Goal: Information Seeking & Learning: Learn about a topic

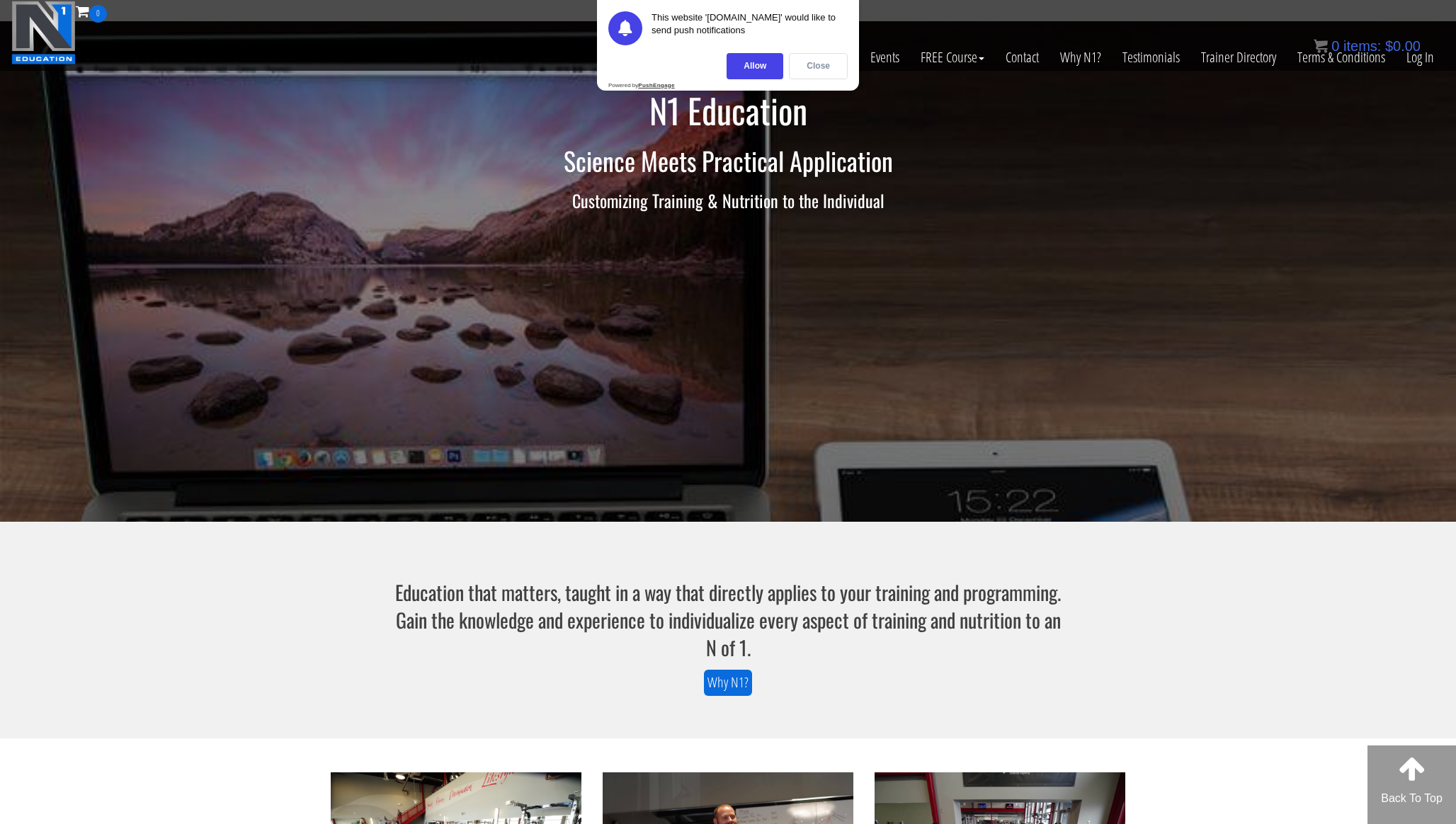
click at [811, 68] on div "Close" at bounding box center [818, 66] width 59 height 26
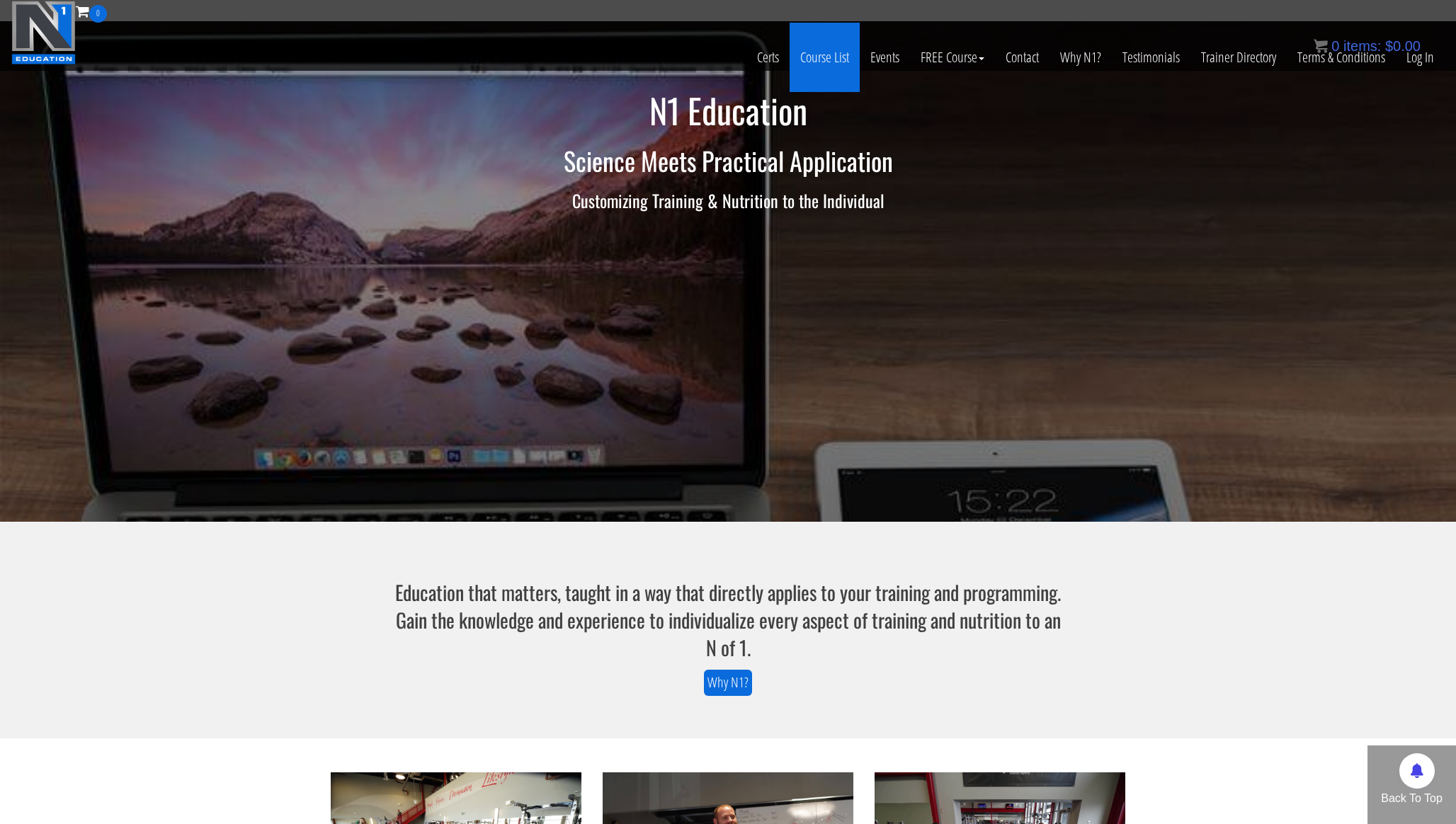
click at [831, 58] on link "Course List" at bounding box center [824, 57] width 70 height 69
click at [834, 47] on link "Course List" at bounding box center [824, 57] width 70 height 69
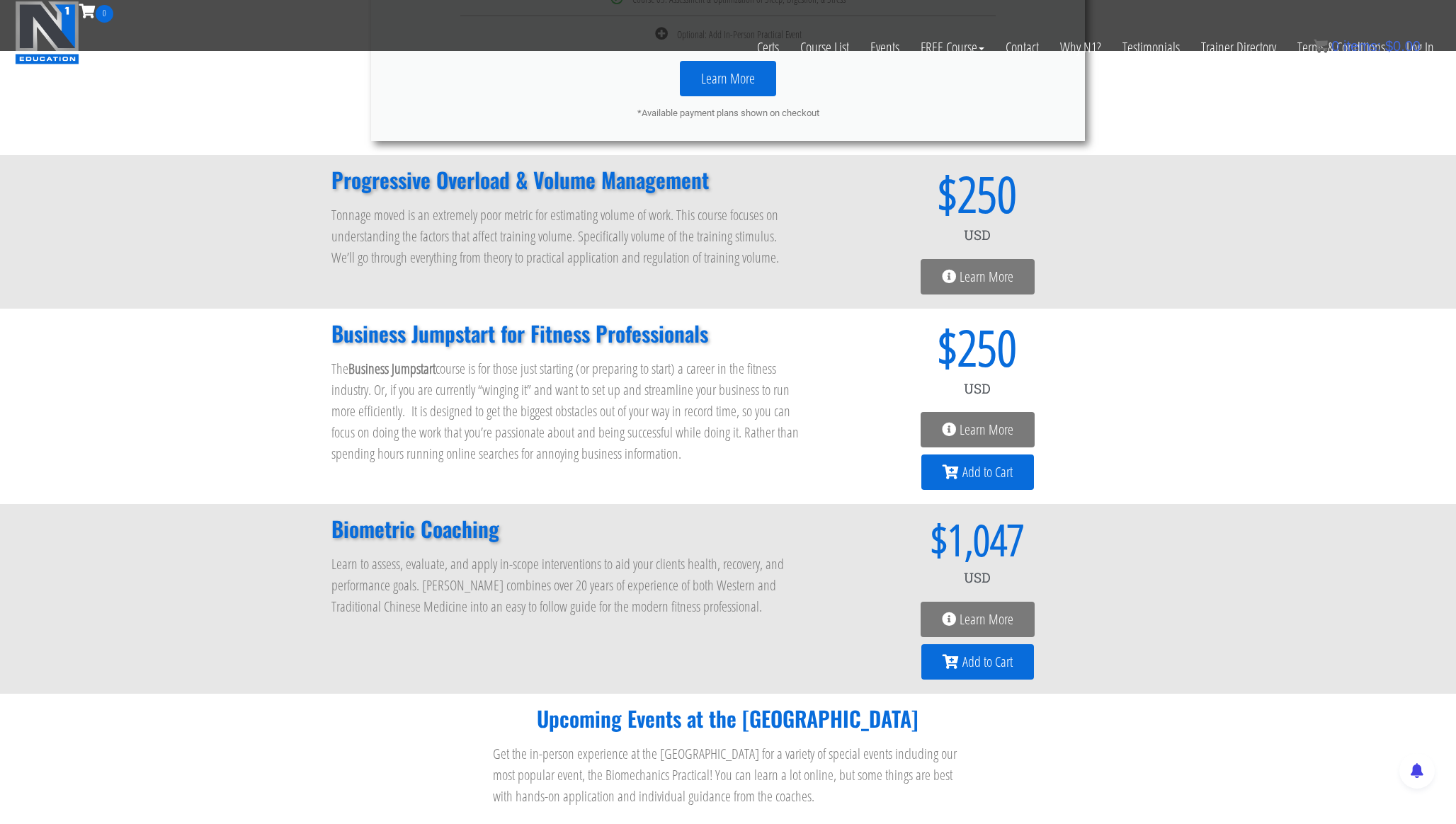
scroll to position [1005, 0]
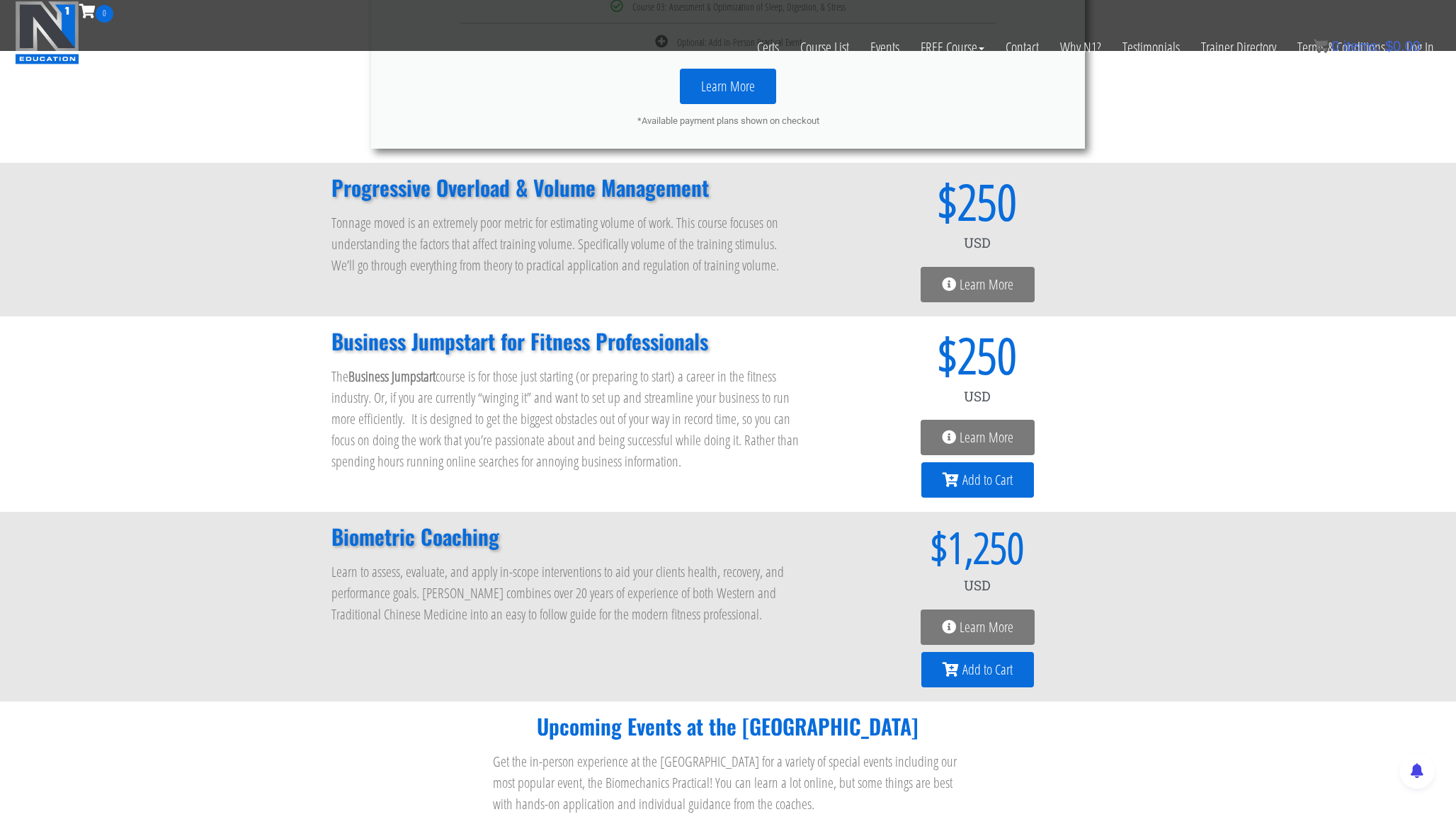
click at [470, 547] on h2 "Biometric Coaching" at bounding box center [566, 537] width 470 height 21
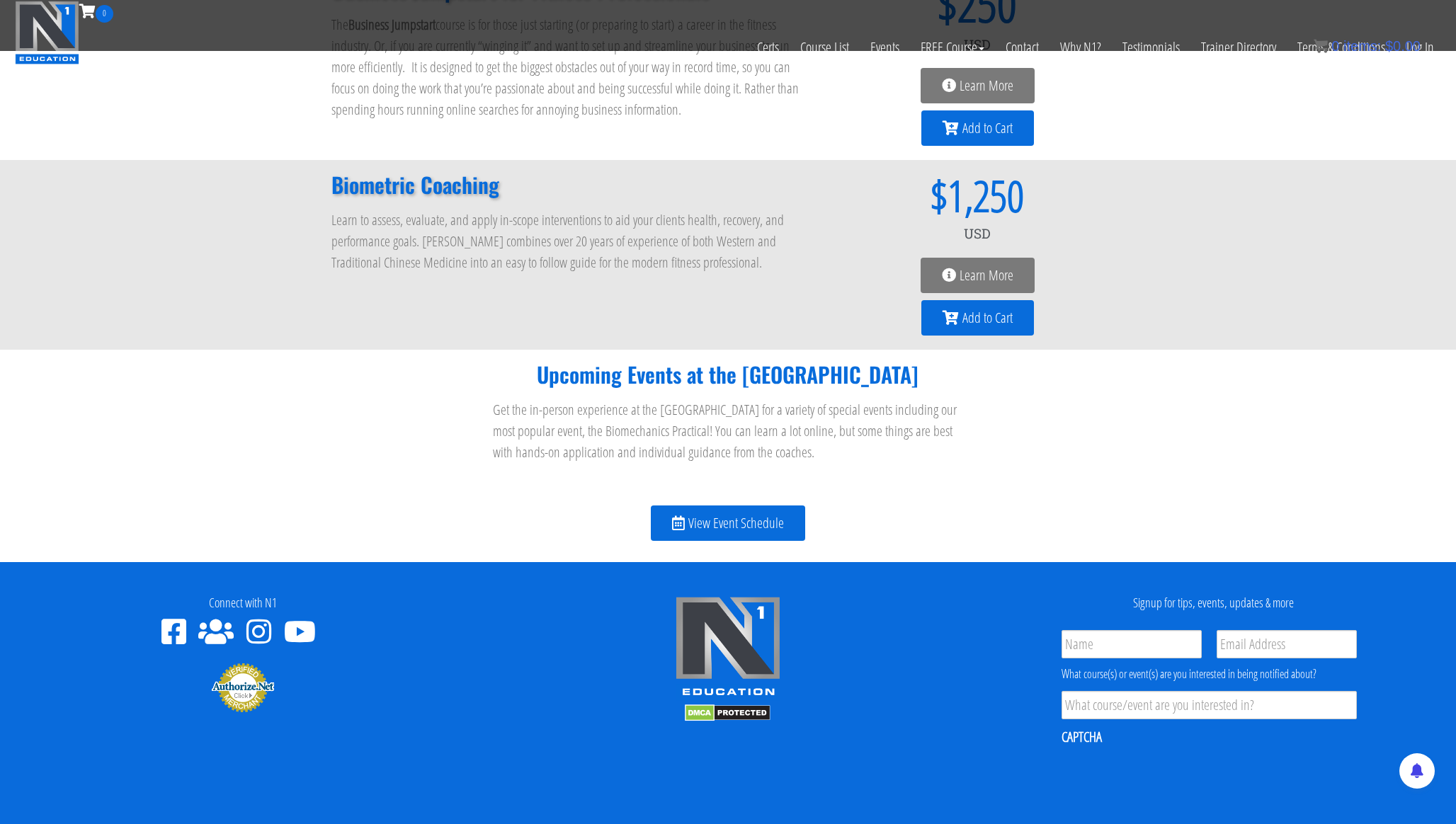
scroll to position [1194, 0]
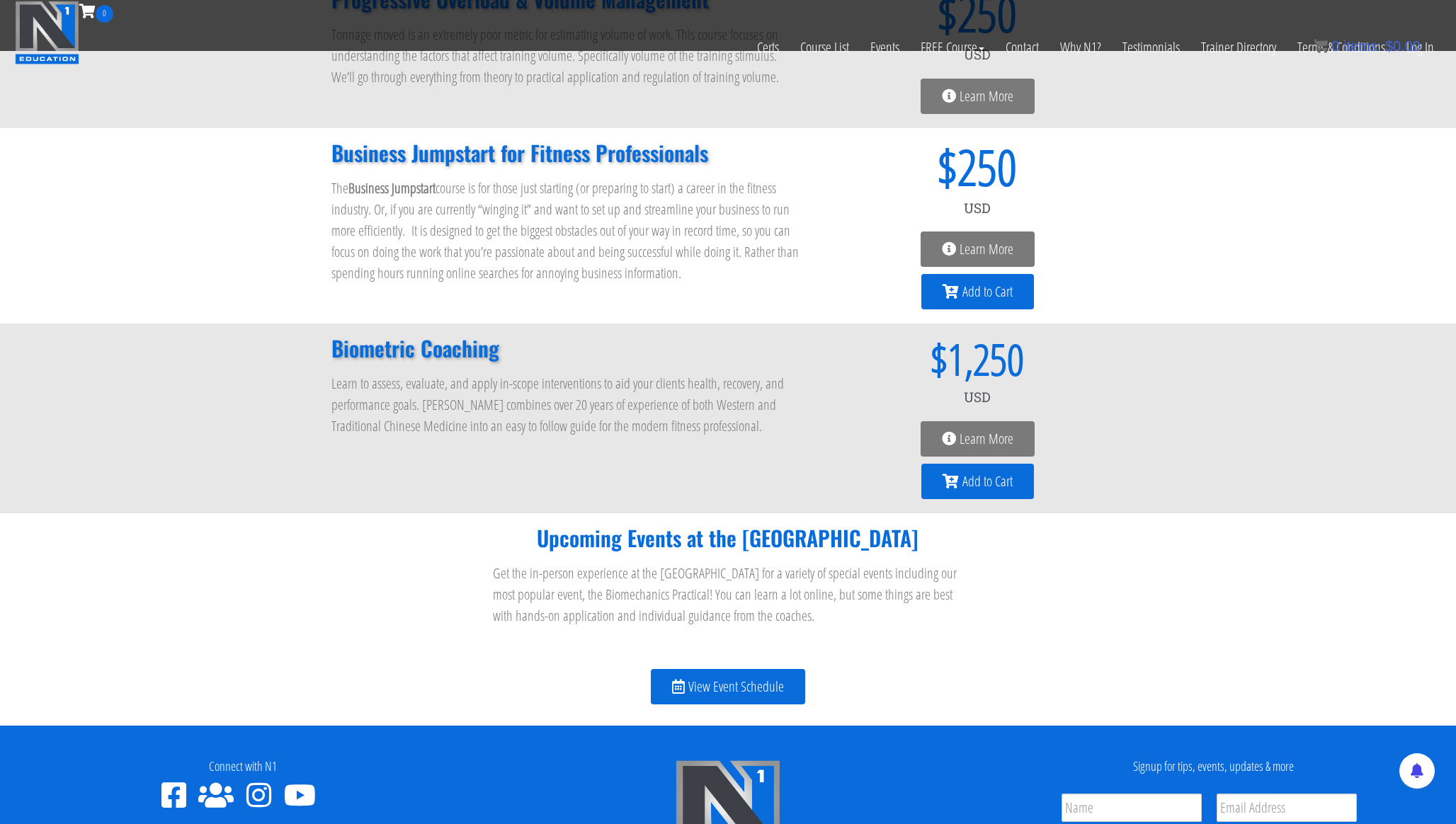
click at [1004, 439] on span "Learn More" at bounding box center [986, 439] width 54 height 14
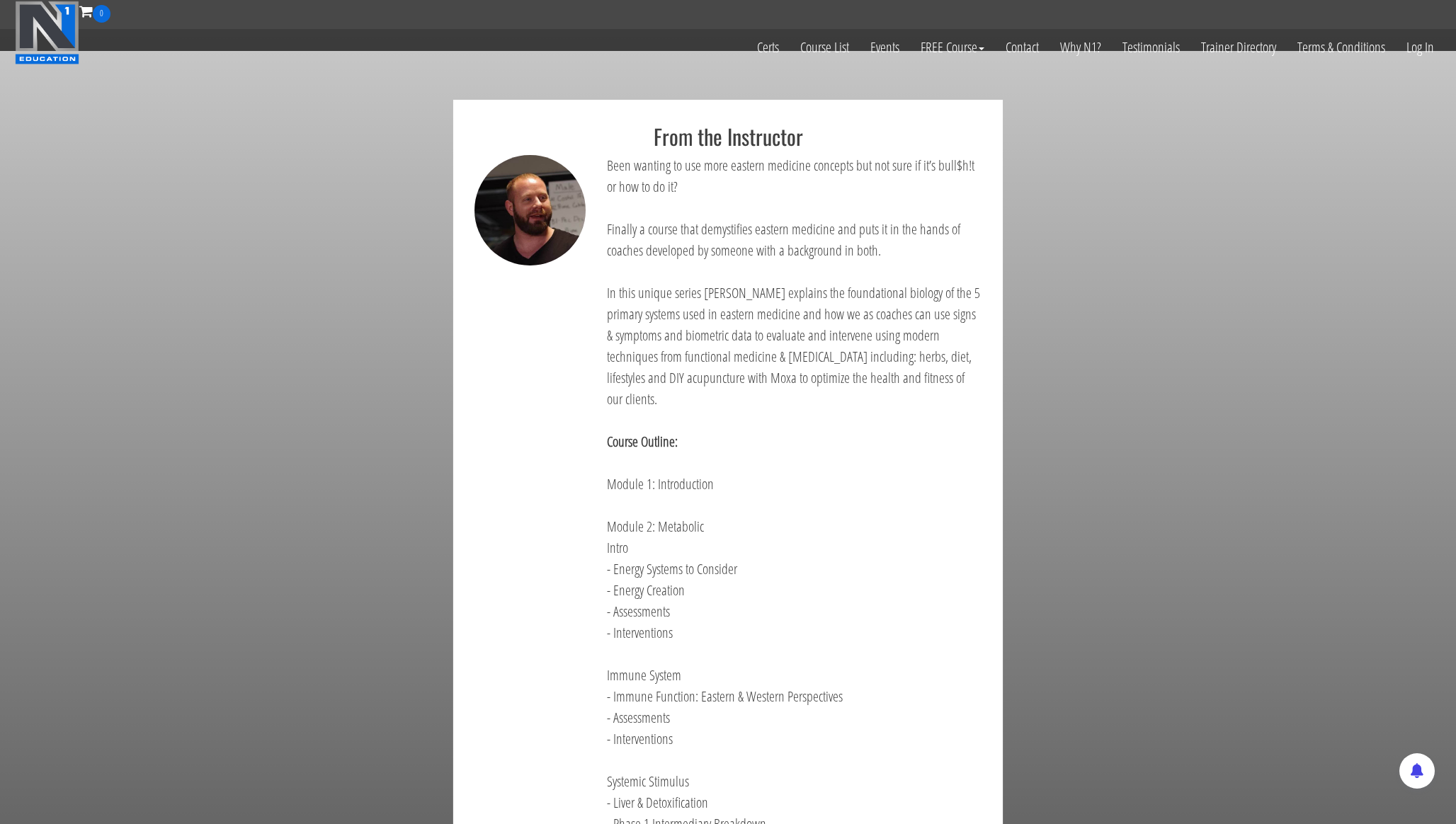
scroll to position [792, 0]
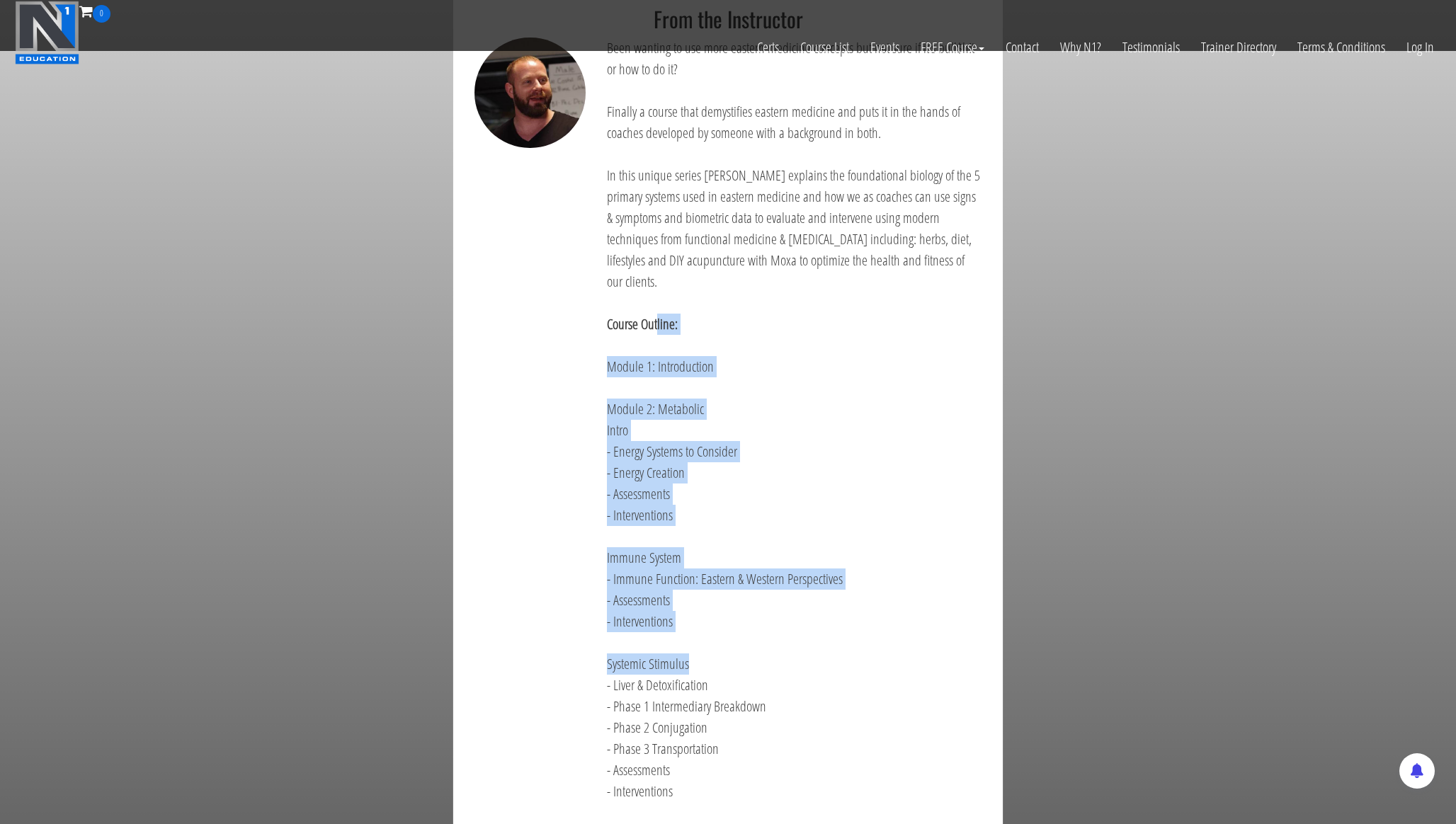
drag, startPoint x: 658, startPoint y: 328, endPoint x: 737, endPoint y: 658, distance: 339.3
click at [737, 658] on div "Been wanting to use more eastern medicine concepts but not sure if it’s bull$h!…" at bounding box center [794, 709] width 397 height 1342
click at [737, 658] on p "Systemic Stimulus - Liver & Detoxification - Phase 1 Intermediary Breakdown - P…" at bounding box center [795, 728] width 375 height 149
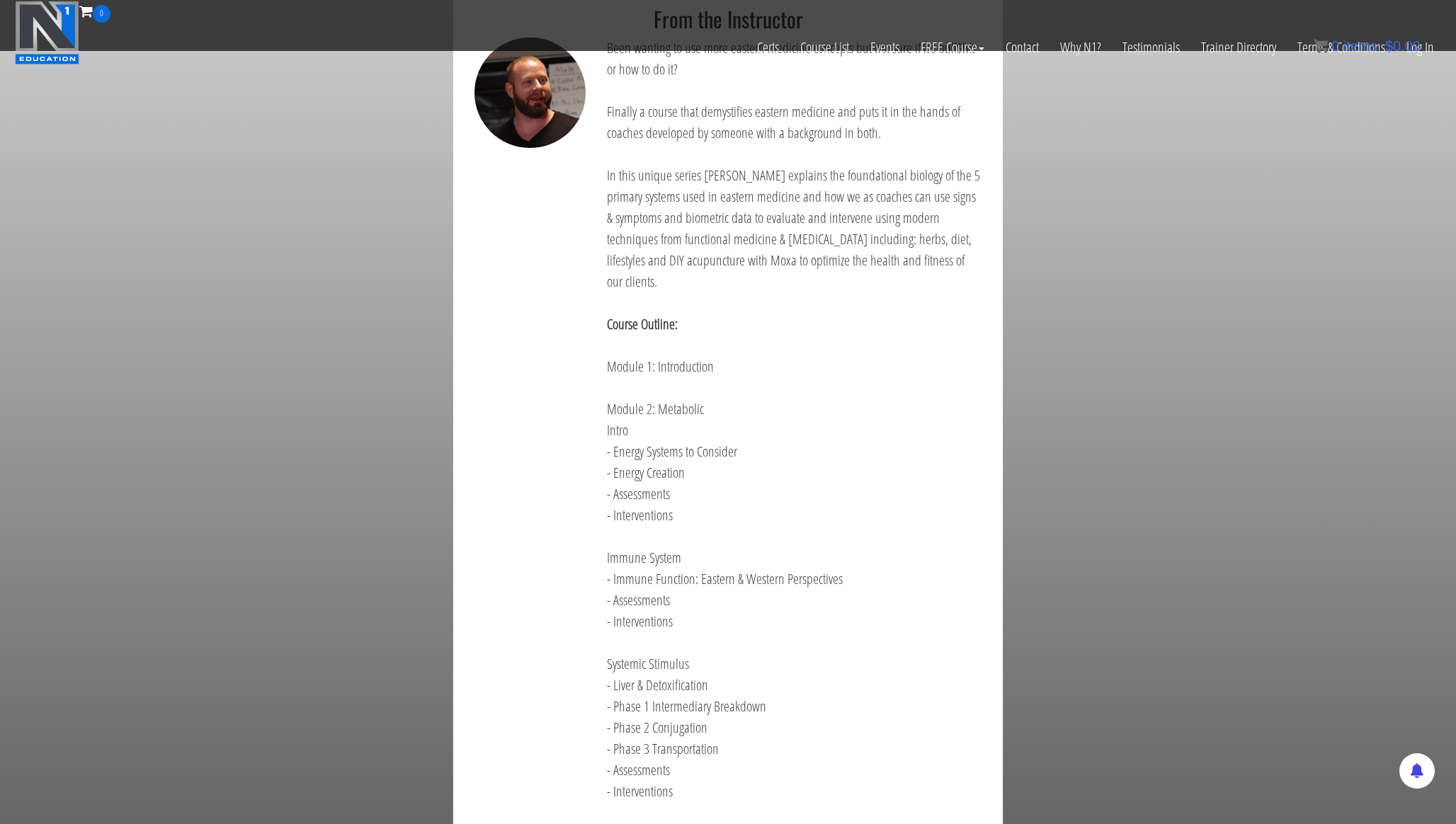
drag, startPoint x: 804, startPoint y: 710, endPoint x: 682, endPoint y: 434, distance: 301.8
click at [689, 458] on div "Been wanting to use more eastern medicine concepts but not sure if it’s bull$h!…" at bounding box center [794, 709] width 397 height 1342
click at [716, 375] on p "Module 1: Introduction" at bounding box center [795, 366] width 375 height 21
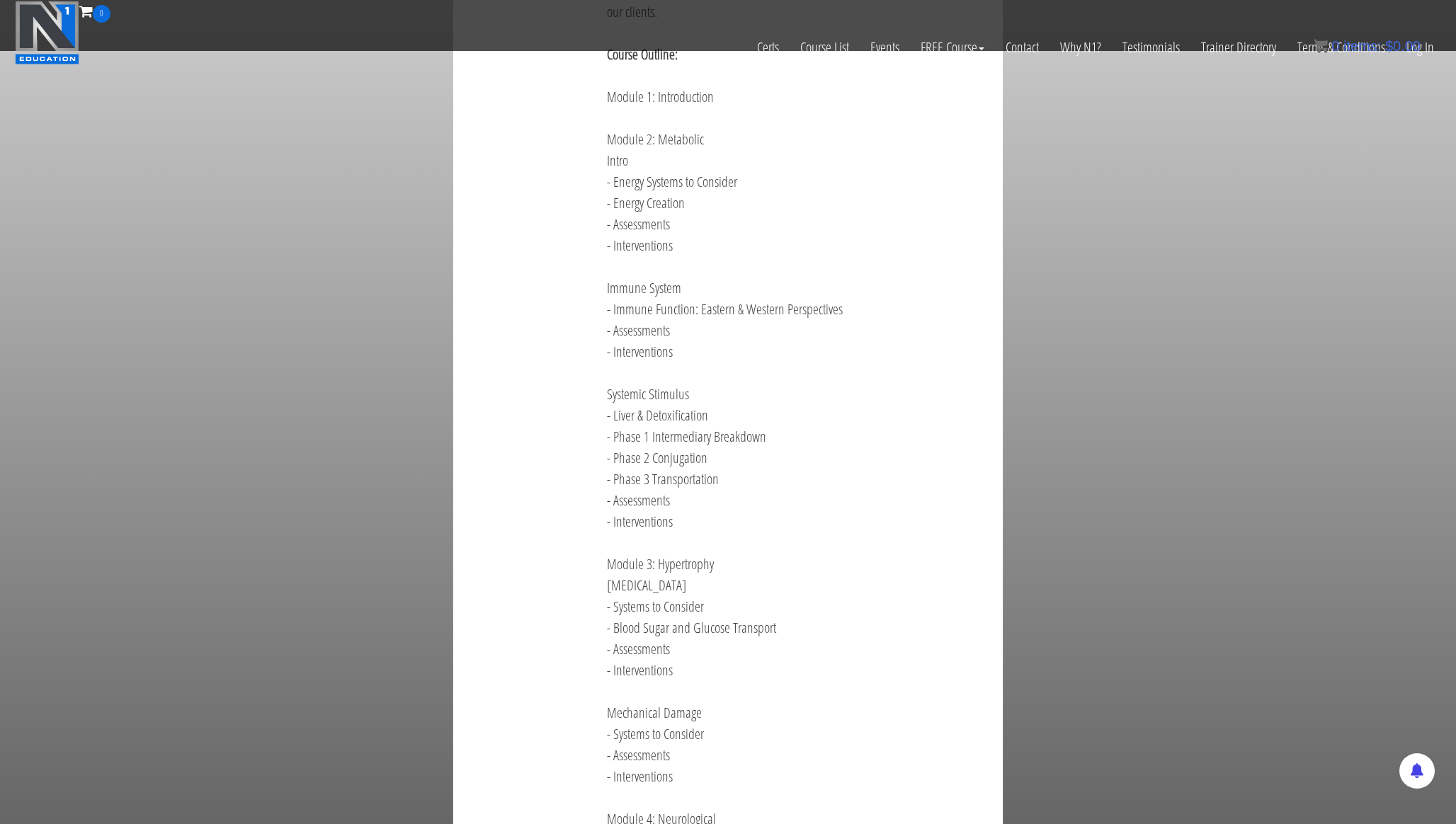
scroll to position [1068, 0]
drag, startPoint x: 636, startPoint y: 190, endPoint x: 805, endPoint y: 646, distance: 486.3
click at [805, 646] on div "Been wanting to use more eastern medicine concepts but not sure if it’s bull$h!…" at bounding box center [794, 433] width 397 height 1342
click at [805, 646] on p "Module 3: Hypertrophy Oxidative Stress - Systems to Consider - Blood Sugar and …" at bounding box center [795, 610] width 375 height 127
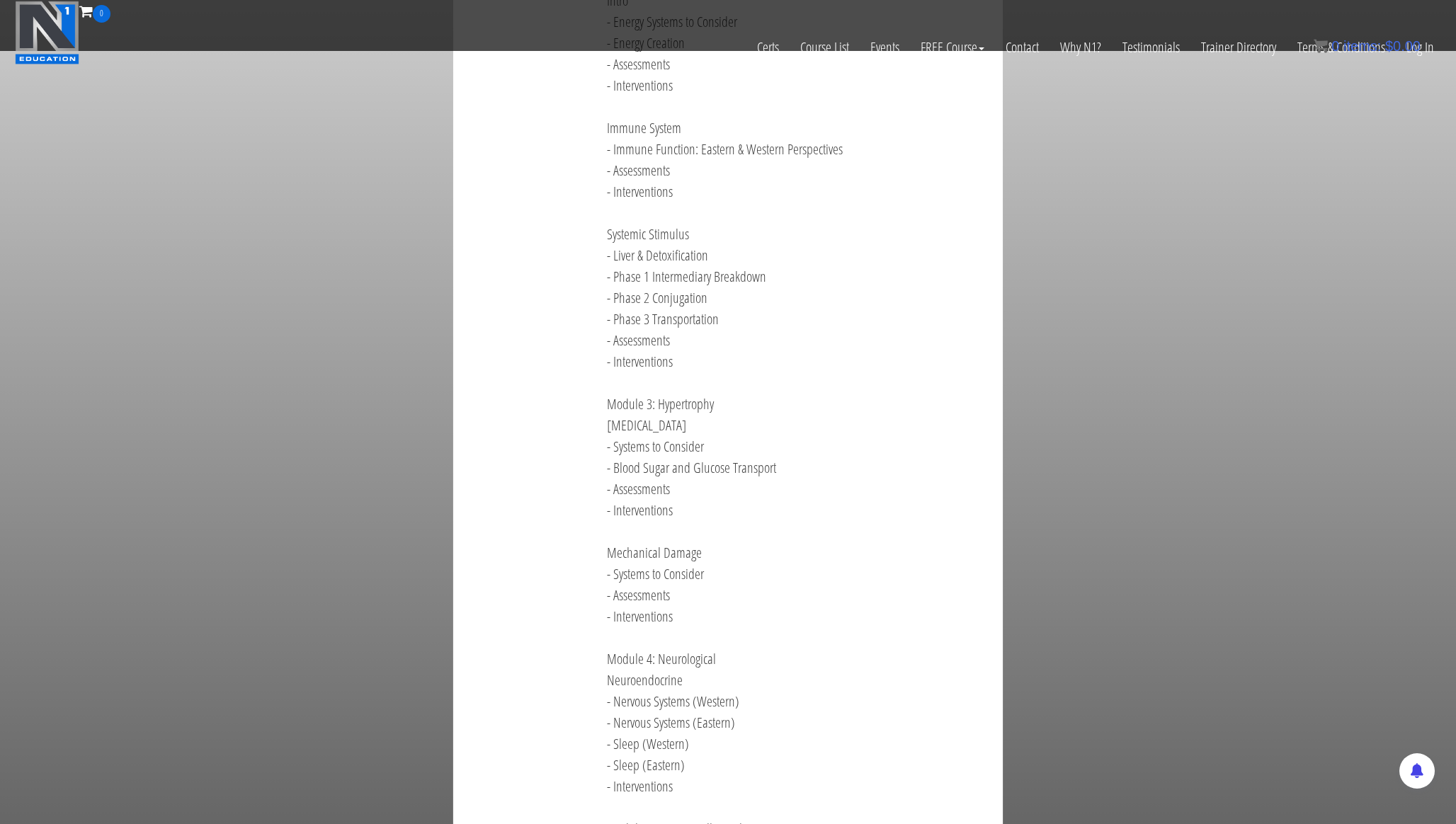
scroll to position [1221, 0]
drag, startPoint x: 833, startPoint y: 714, endPoint x: 667, endPoint y: 137, distance: 600.4
click at [667, 137] on div "Been wanting to use more eastern medicine concepts but not sure if it’s bull$h!…" at bounding box center [794, 281] width 397 height 1342
click at [835, 216] on div "Been wanting to use more eastern medicine concepts but not sure if it’s bull$h!…" at bounding box center [794, 281] width 397 height 1342
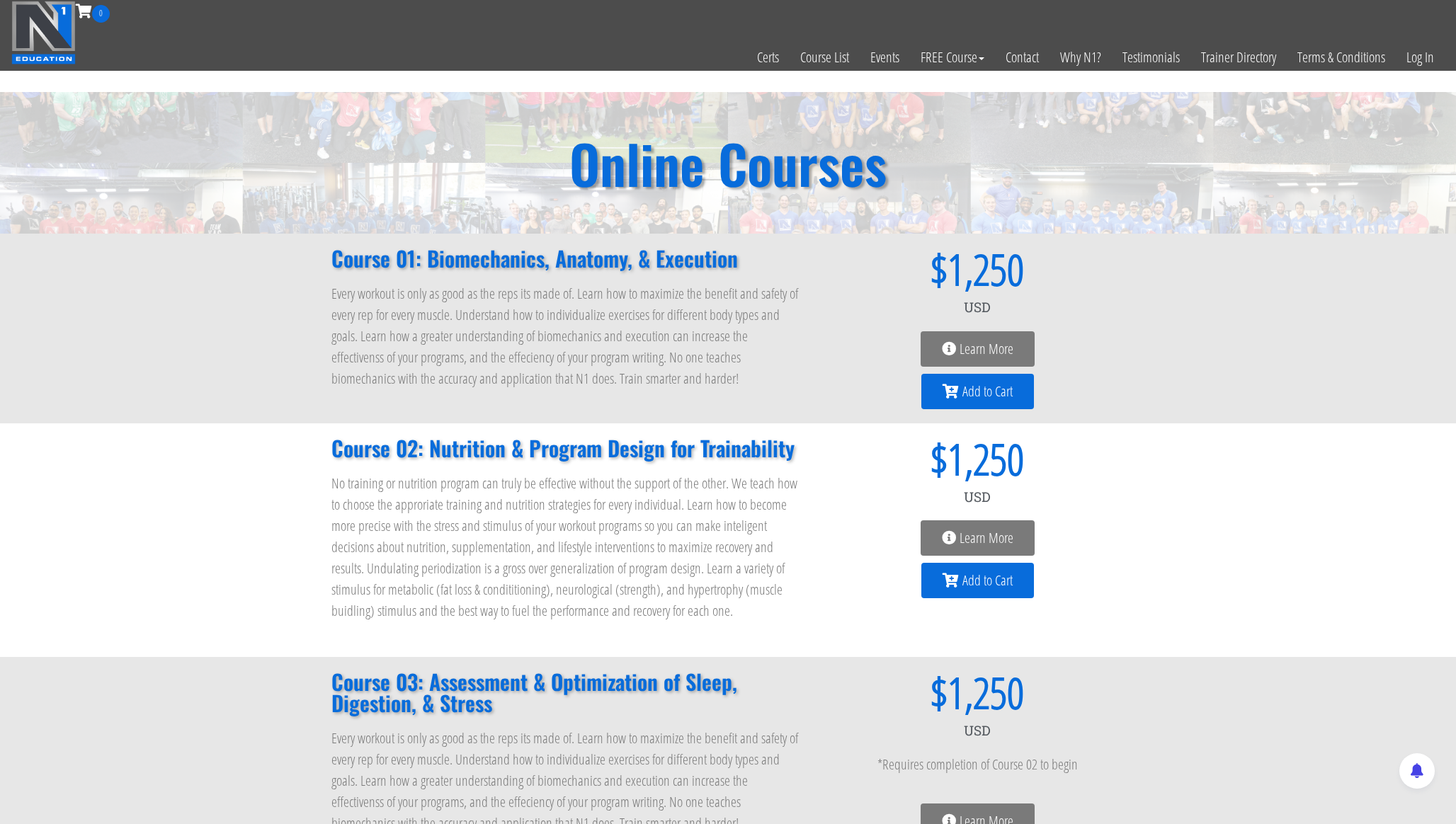
click at [1023, 341] on link "Learn More" at bounding box center [977, 348] width 114 height 35
click at [992, 537] on span "Learn More" at bounding box center [986, 538] width 54 height 14
click at [986, 809] on link "Learn More" at bounding box center [977, 821] width 114 height 35
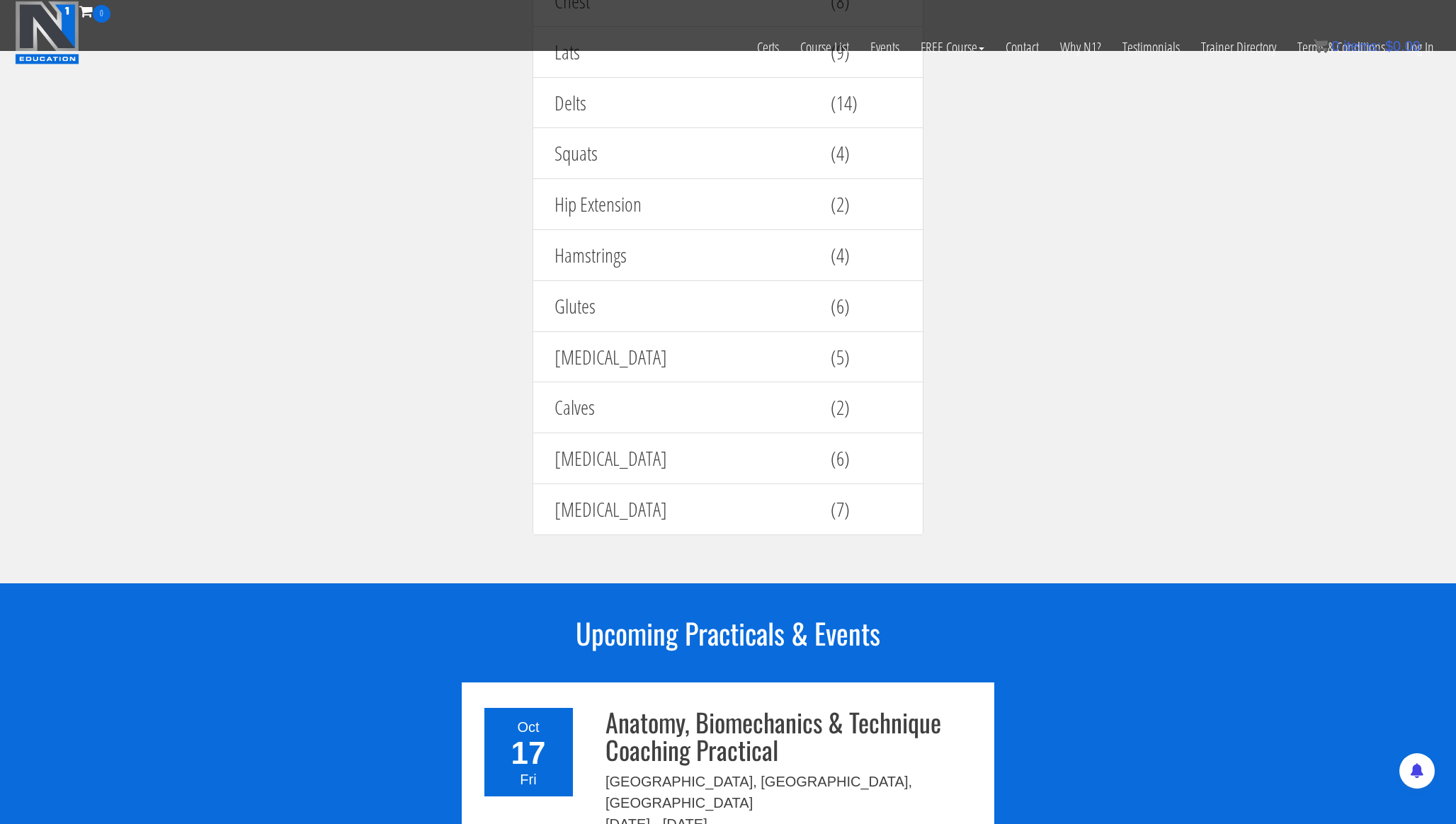
scroll to position [2112, 0]
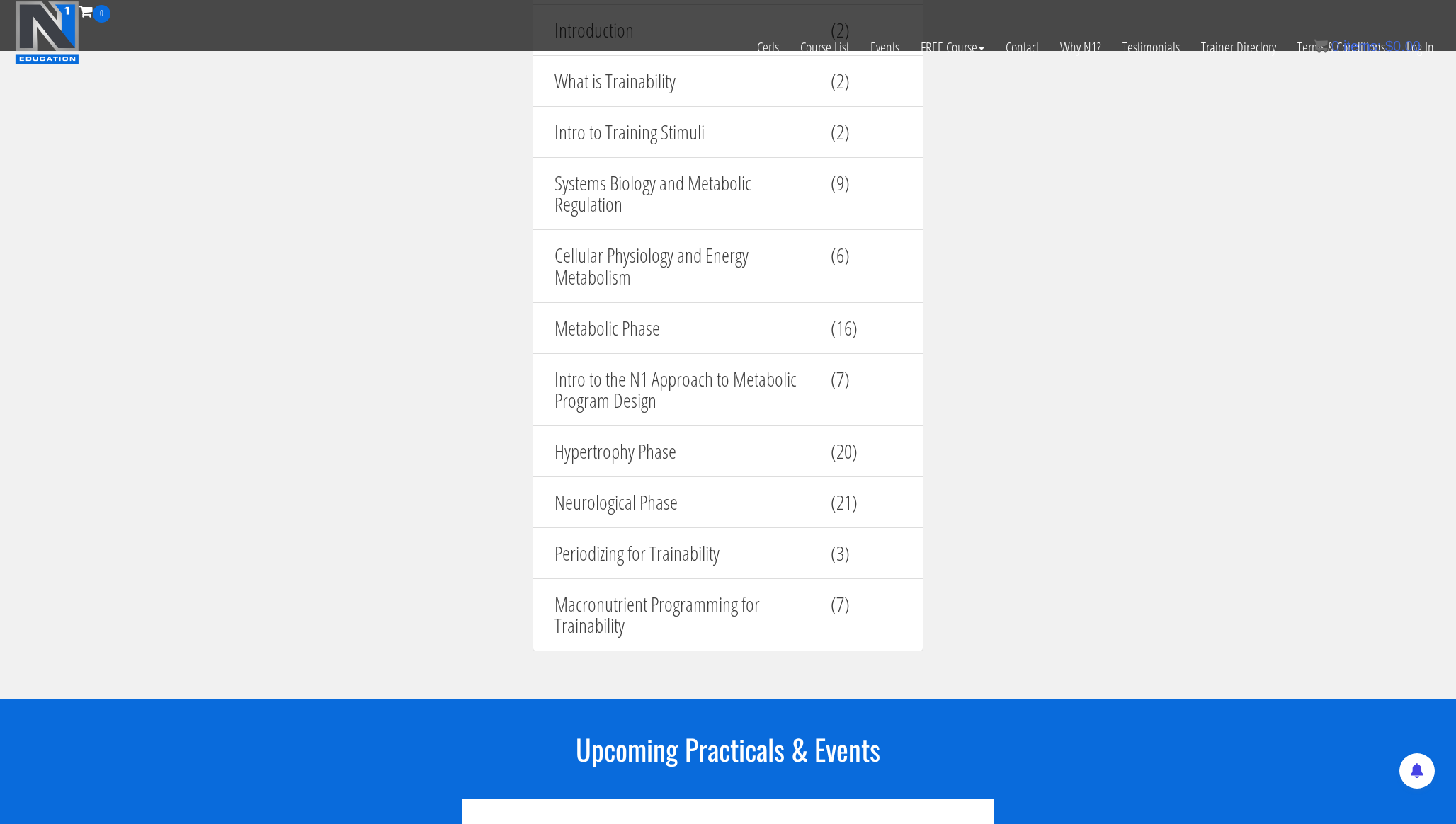
scroll to position [1484, 0]
